Goal: Task Accomplishment & Management: Manage account settings

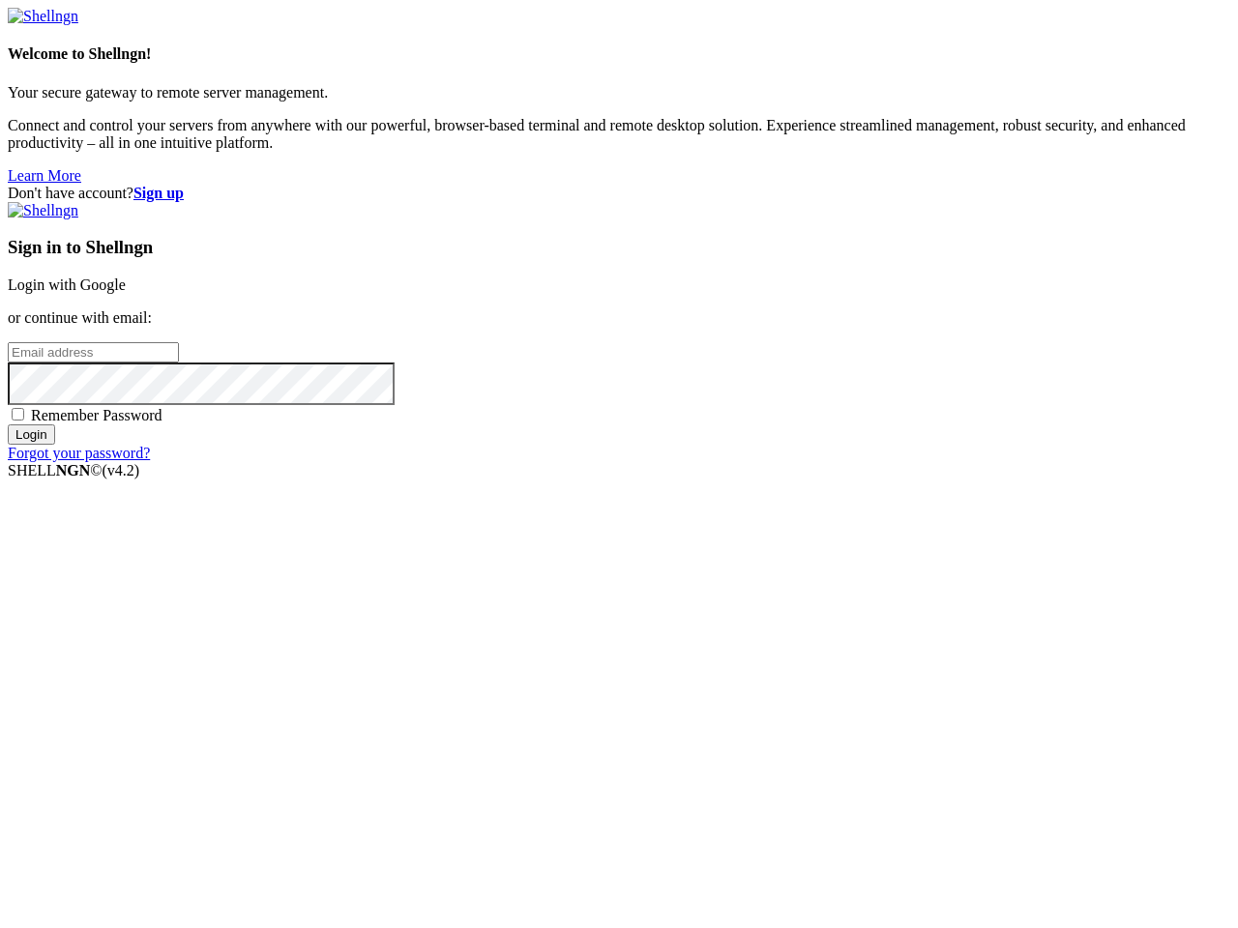
click at [179, 363] on input "email" at bounding box center [93, 352] width 171 height 20
click at [55, 445] on input "Login" at bounding box center [31, 434] width 47 height 20
